Goal: Information Seeking & Learning: Check status

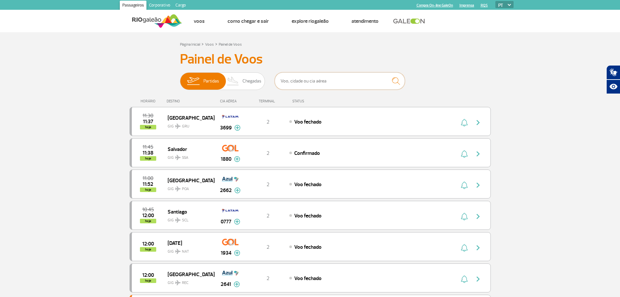
click at [284, 80] on input "text" at bounding box center [340, 80] width 130 height 17
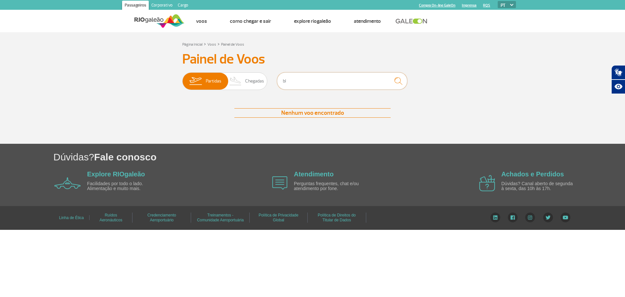
type input "b"
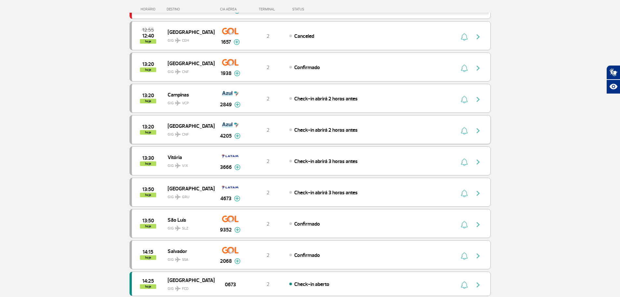
scroll to position [488, 0]
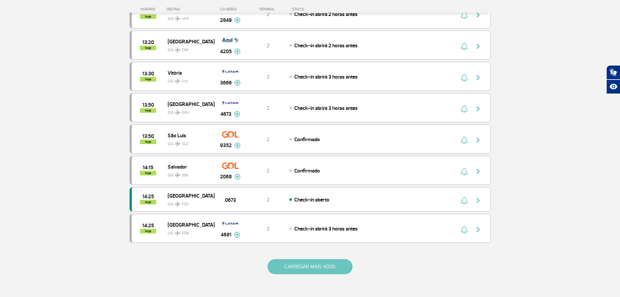
click at [314, 267] on button "CARREGAR MAIS VOOS" at bounding box center [310, 266] width 85 height 15
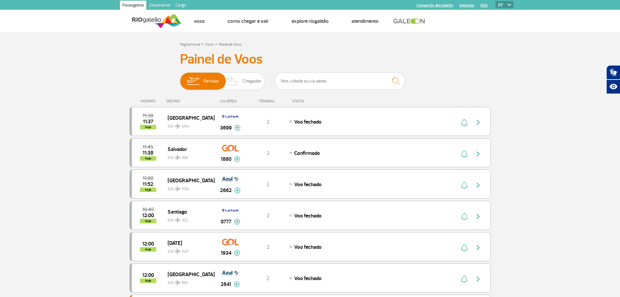
scroll to position [0, 0]
click at [314, 83] on input "text" at bounding box center [340, 80] width 130 height 17
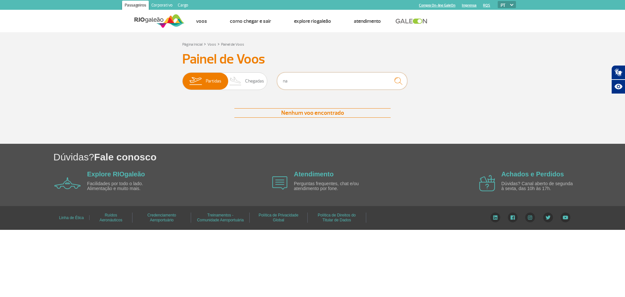
type input "n"
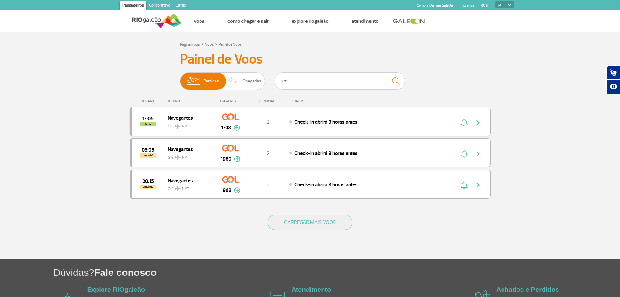
click at [237, 129] on img at bounding box center [237, 128] width 6 height 6
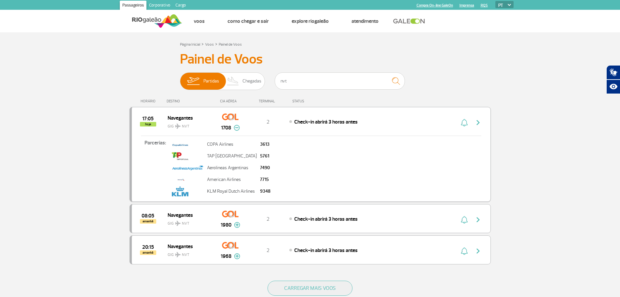
click at [237, 129] on img at bounding box center [237, 128] width 6 height 6
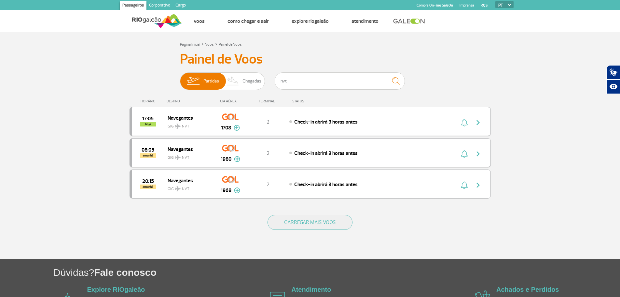
click at [237, 159] on img at bounding box center [237, 159] width 6 height 6
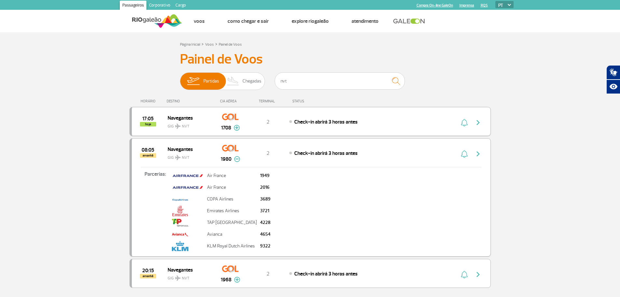
click at [237, 159] on img at bounding box center [237, 159] width 6 height 6
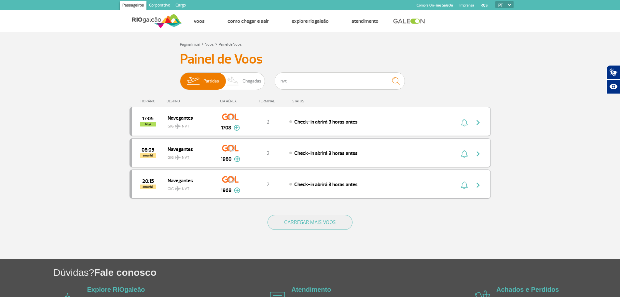
click at [238, 190] on img at bounding box center [237, 190] width 6 height 6
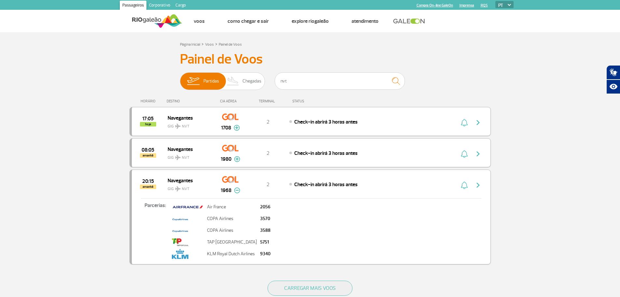
click at [238, 190] on img at bounding box center [237, 190] width 6 height 6
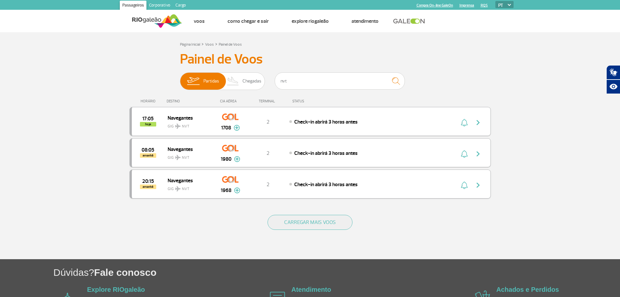
click at [237, 128] on img at bounding box center [237, 128] width 6 height 6
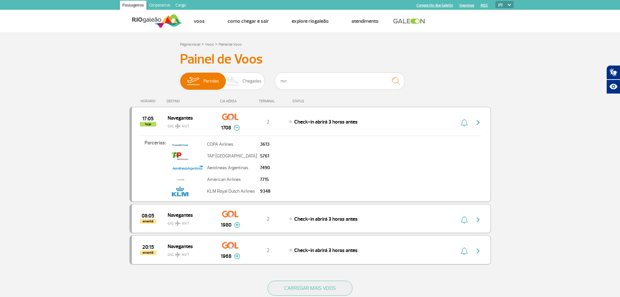
click at [239, 127] on img at bounding box center [237, 128] width 6 height 6
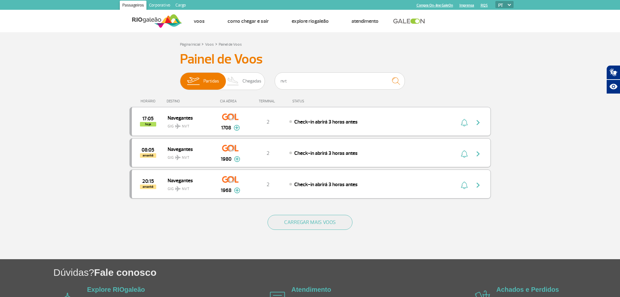
click at [238, 159] on img at bounding box center [237, 159] width 6 height 6
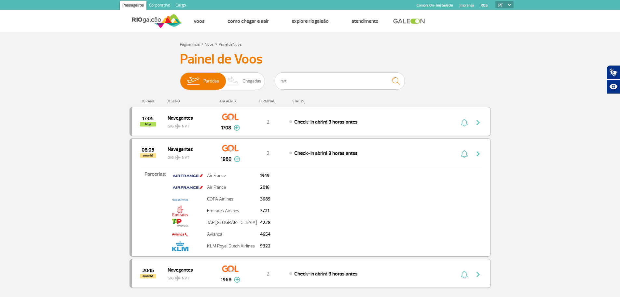
click at [237, 159] on img at bounding box center [237, 159] width 6 height 6
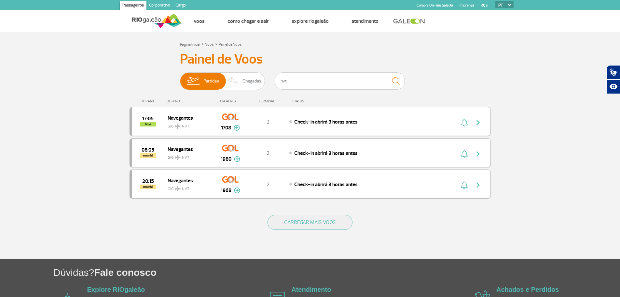
click at [238, 191] on img at bounding box center [237, 190] width 6 height 6
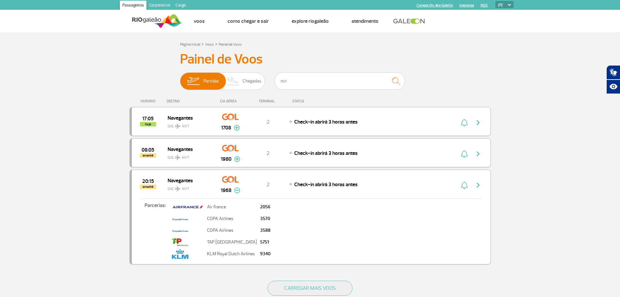
click at [238, 191] on img at bounding box center [237, 190] width 6 height 6
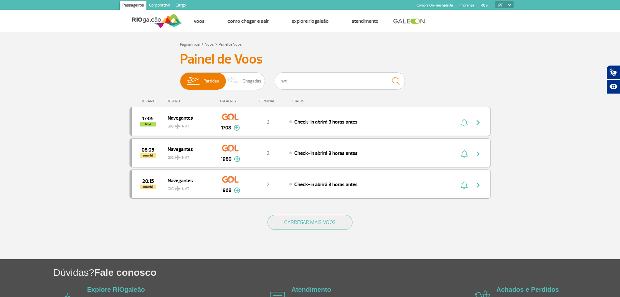
click at [235, 160] on img at bounding box center [237, 159] width 6 height 6
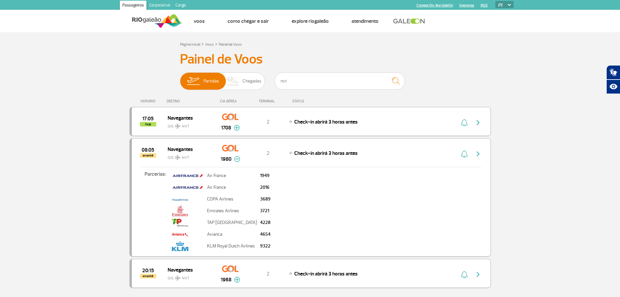
click at [235, 160] on img at bounding box center [237, 159] width 6 height 6
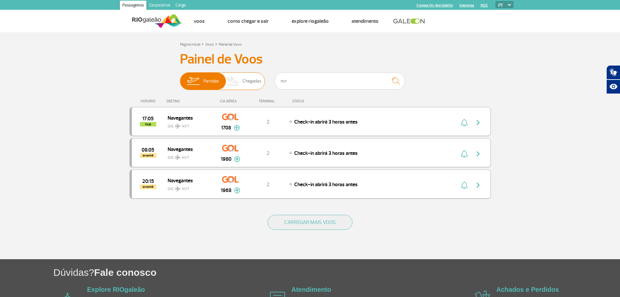
click at [252, 80] on span "Chegadas" at bounding box center [252, 81] width 19 height 17
click at [180, 78] on input "Partidas Chegadas" at bounding box center [180, 78] width 0 height 0
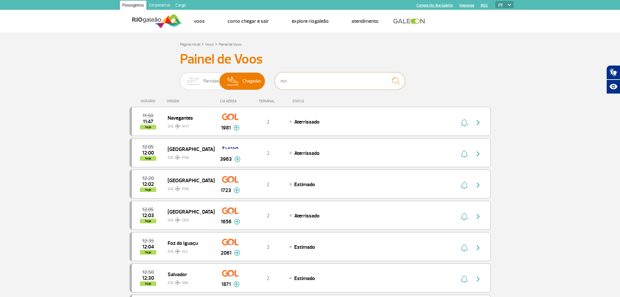
click at [301, 83] on input "nvt" at bounding box center [340, 80] width 130 height 17
drag, startPoint x: 298, startPoint y: 84, endPoint x: 242, endPoint y: 87, distance: 56.4
click at [242, 87] on div "Partidas Chegadas nvt" at bounding box center [310, 82] width 260 height 20
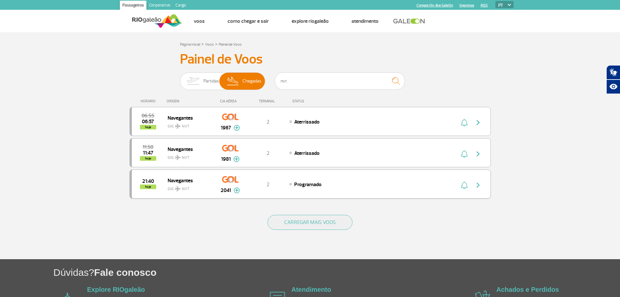
click at [238, 189] on img at bounding box center [237, 190] width 6 height 6
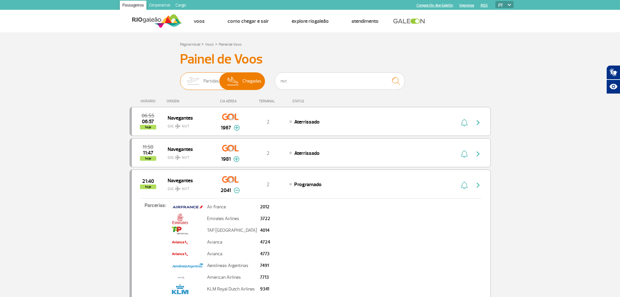
click at [202, 81] on img at bounding box center [193, 81] width 21 height 17
click at [180, 78] on input "Partidas Chegadas" at bounding box center [180, 78] width 0 height 0
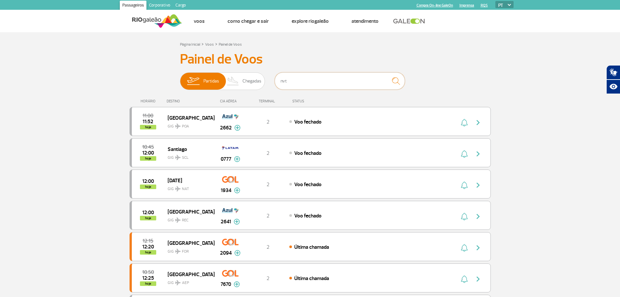
click at [299, 81] on input "nvt" at bounding box center [340, 80] width 130 height 17
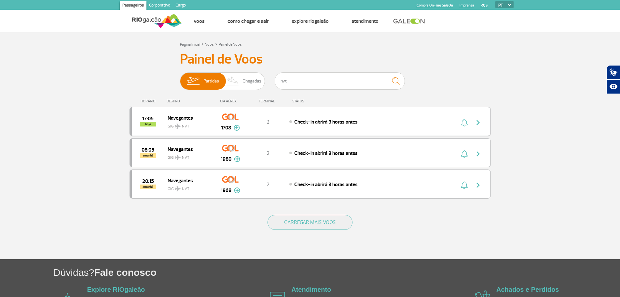
click at [236, 128] on img at bounding box center [237, 128] width 6 height 6
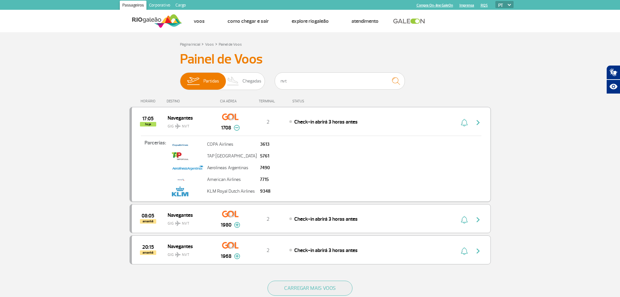
click at [236, 128] on img at bounding box center [237, 128] width 6 height 6
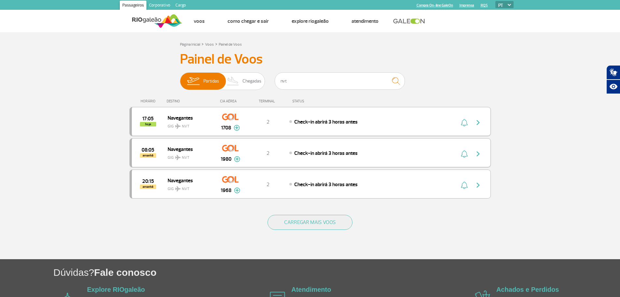
click at [238, 160] on img at bounding box center [237, 159] width 6 height 6
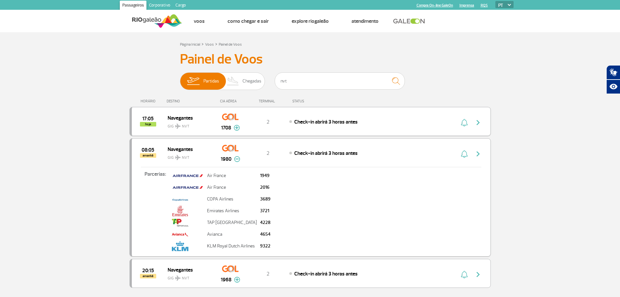
click at [238, 160] on img at bounding box center [237, 159] width 6 height 6
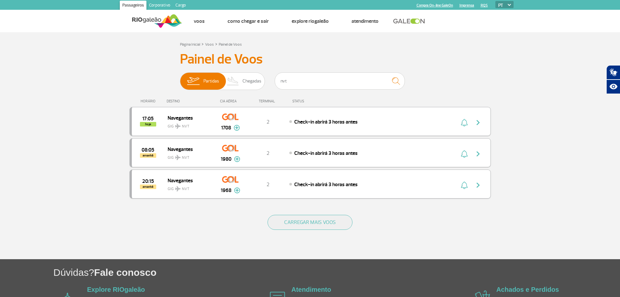
click at [238, 191] on img at bounding box center [237, 190] width 6 height 6
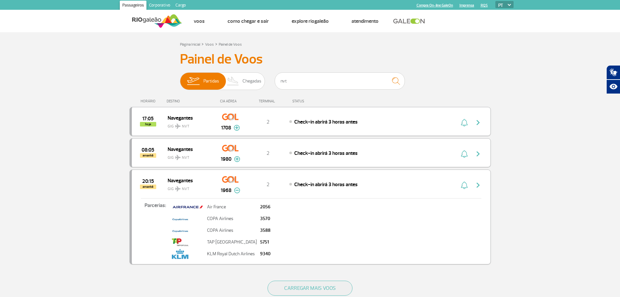
click at [238, 191] on img at bounding box center [237, 190] width 6 height 6
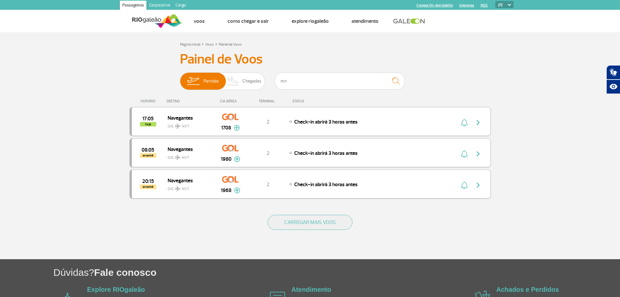
click at [238, 191] on img at bounding box center [237, 190] width 6 height 6
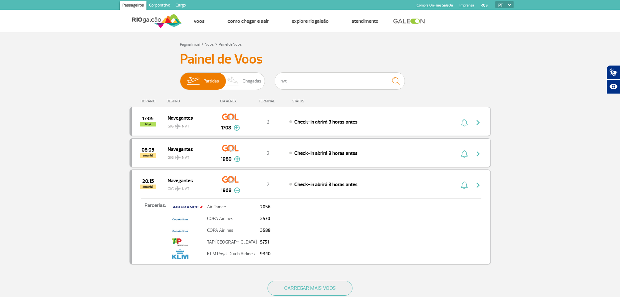
click at [238, 191] on img at bounding box center [237, 190] width 6 height 6
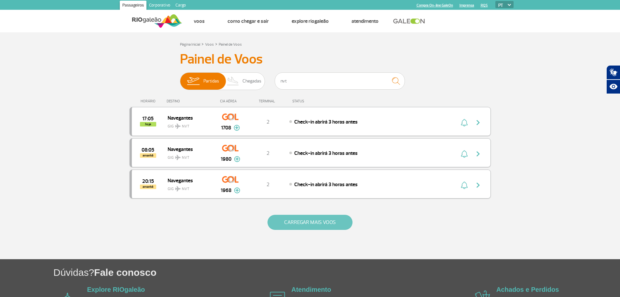
click at [300, 219] on button "CARREGAR MAIS VOOS" at bounding box center [310, 222] width 85 height 15
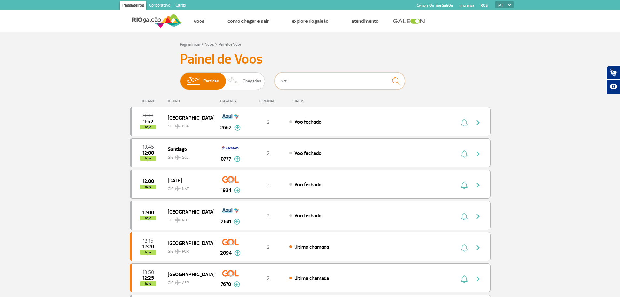
click at [290, 83] on input "nvt" at bounding box center [340, 80] width 130 height 17
click at [393, 80] on img "submit" at bounding box center [396, 80] width 14 height 13
click at [321, 85] on input "nvt" at bounding box center [340, 80] width 130 height 17
type input "nvt"
